Goal: Find specific page/section: Find specific page/section

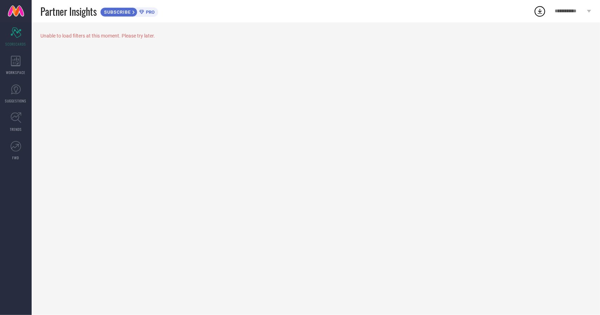
click at [90, 38] on div "Unable to load filters at this moment. Please try later." at bounding box center [315, 36] width 550 height 6
click at [16, 65] on icon at bounding box center [15, 61] width 9 height 11
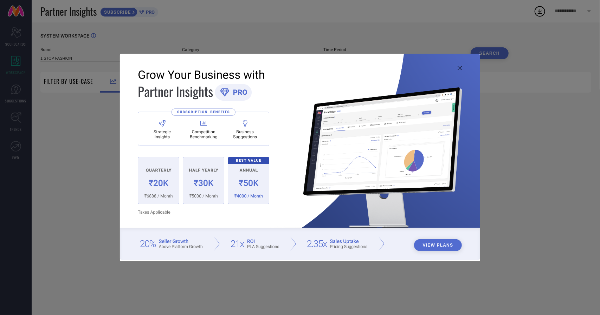
type input "1 STOP FASHION"
type input "All"
click at [459, 68] on icon at bounding box center [459, 68] width 4 height 4
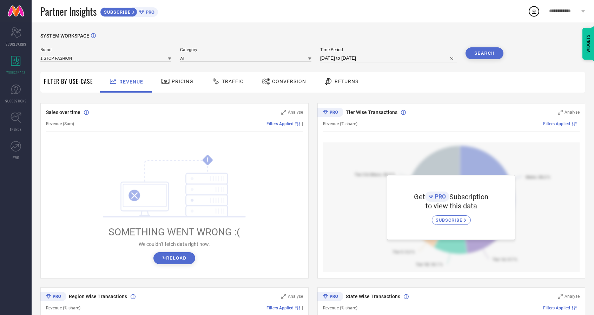
click at [175, 81] on span "Pricing" at bounding box center [183, 82] width 22 height 6
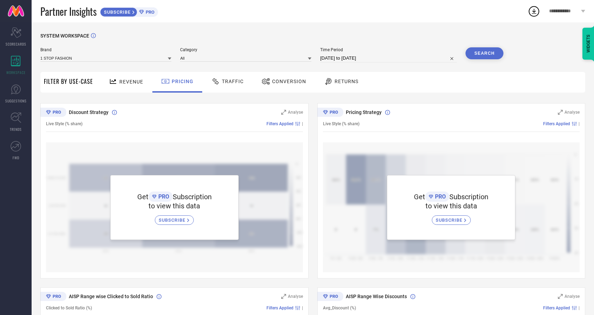
click at [558, 10] on span "**********" at bounding box center [564, 11] width 30 height 6
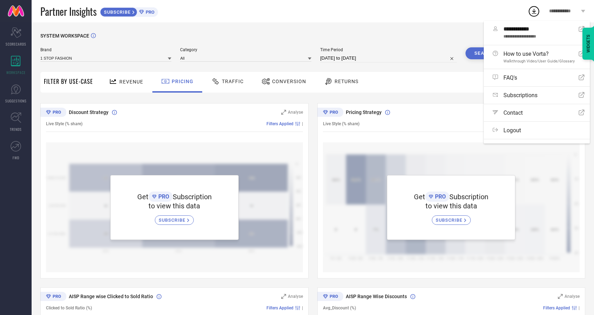
click at [484, 11] on div "Partner Insights SUBSCRIBE PRO" at bounding box center [284, 11] width 488 height 22
